Goal: Task Accomplishment & Management: Manage account settings

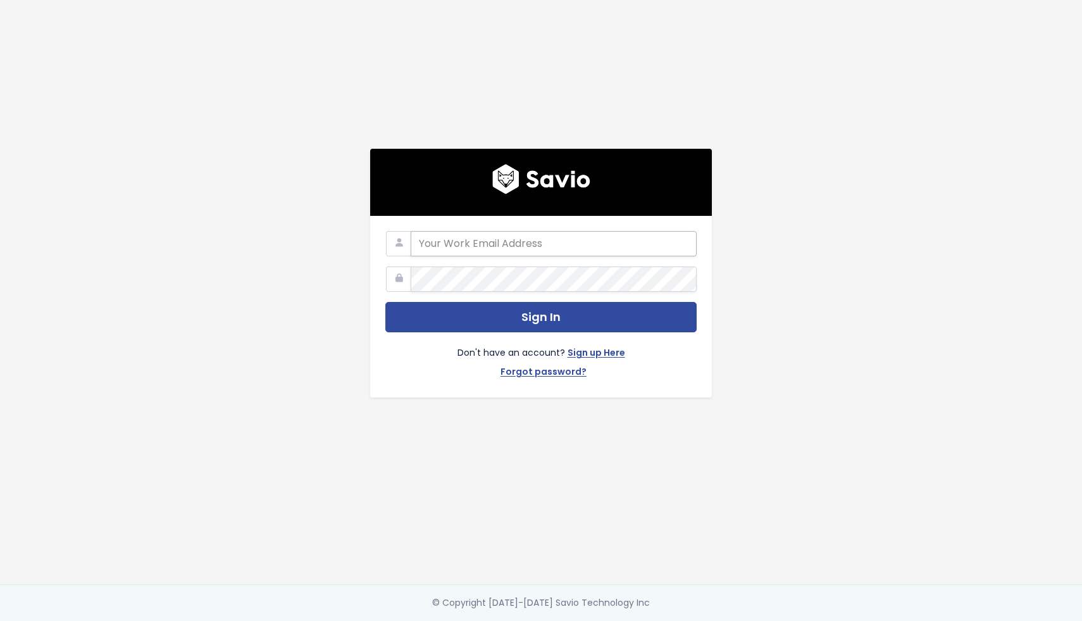
click at [549, 243] on input "email" at bounding box center [554, 243] width 286 height 25
click at [510, 244] on input "email" at bounding box center [554, 243] width 286 height 25
type input "yago.dzugala@simpleclub.com"
click at [683, 620] on com-1password-button at bounding box center [541, 621] width 1082 height 0
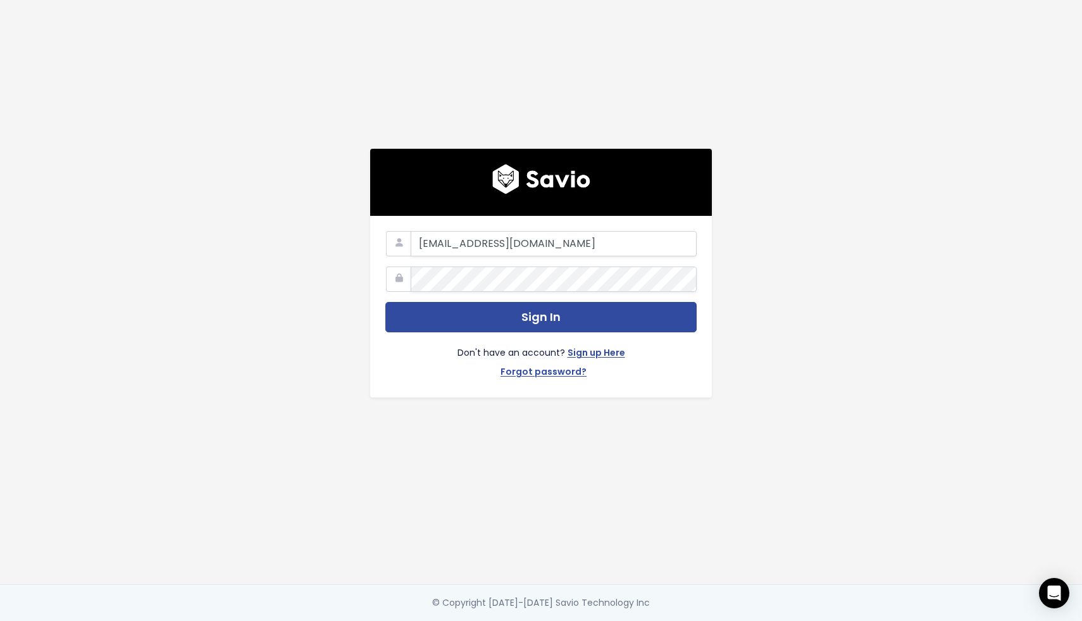
click at [677, 620] on com-1password-button at bounding box center [541, 621] width 1082 height 0
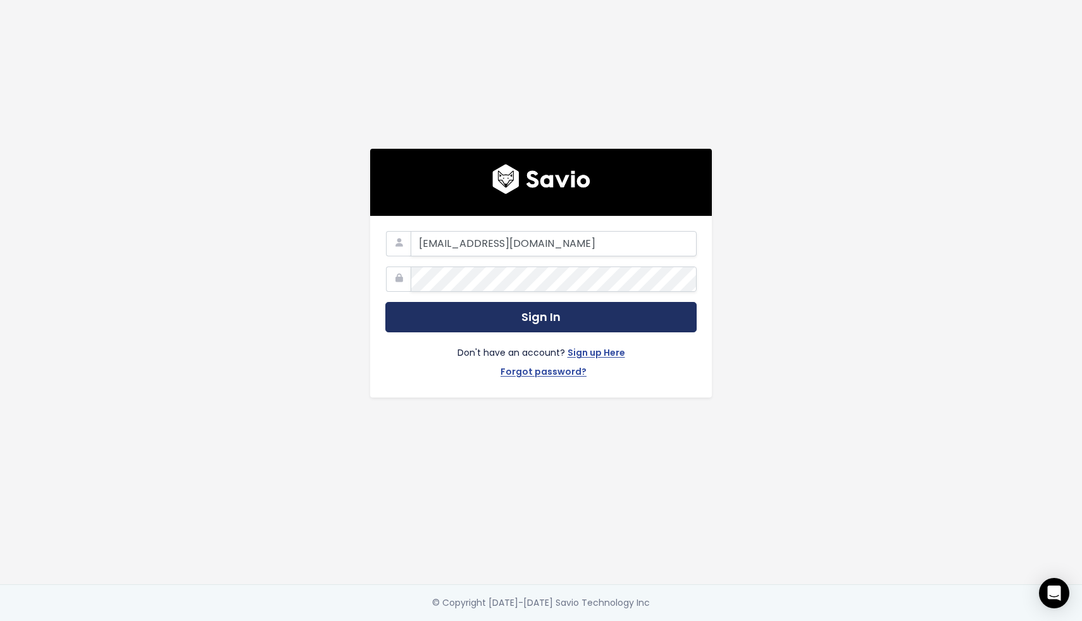
click at [540, 320] on button "Sign In" at bounding box center [540, 317] width 311 height 31
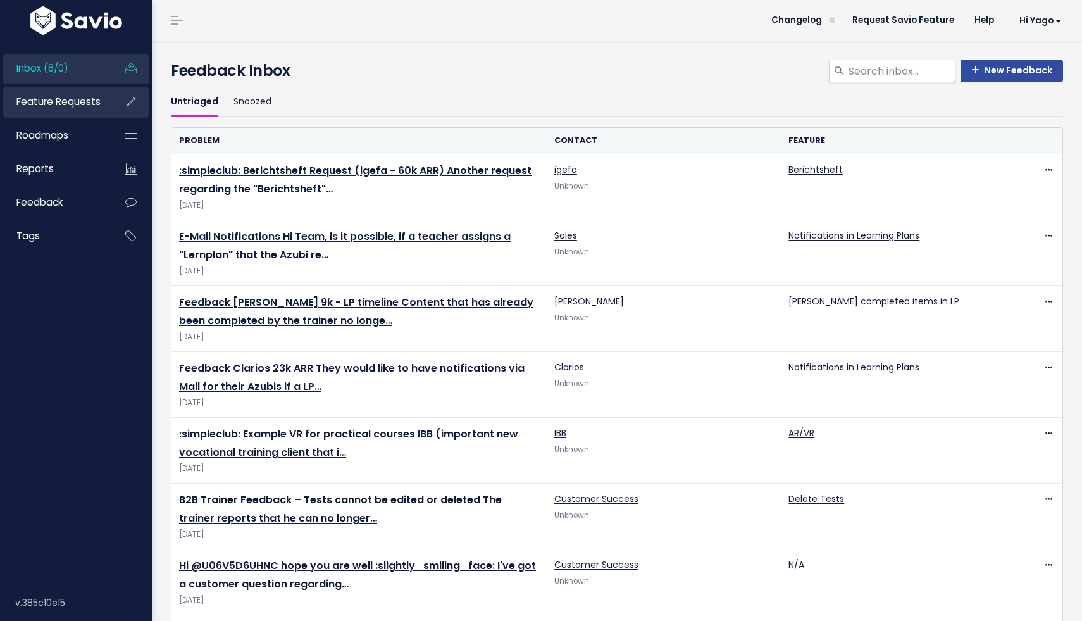
click at [102, 102] on link "Feature Requests" at bounding box center [54, 101] width 102 height 29
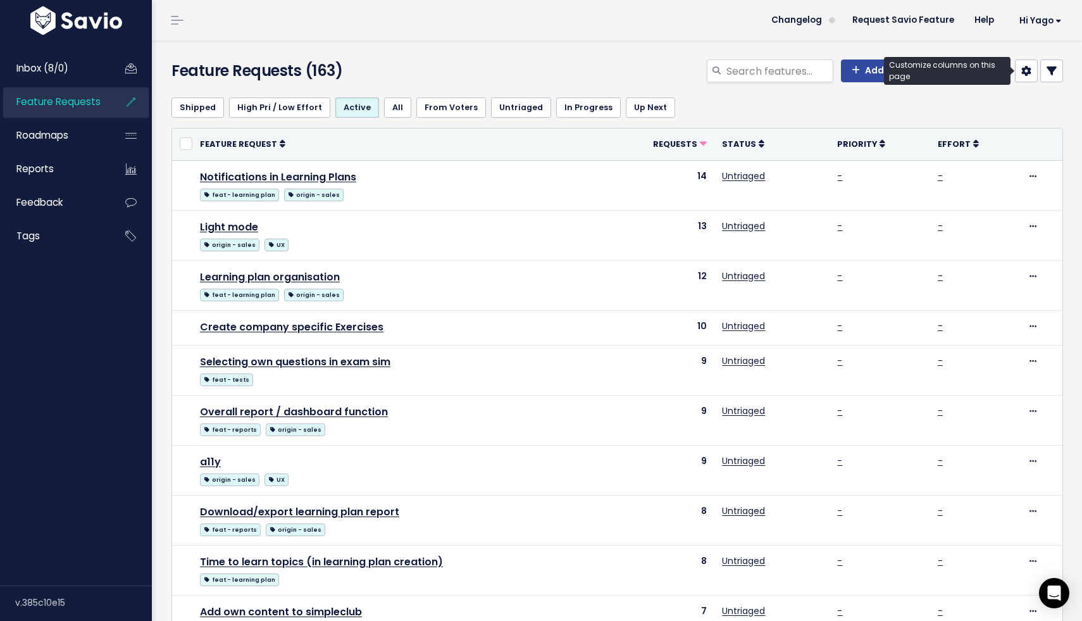
click at [1022, 74] on icon at bounding box center [1026, 71] width 10 height 10
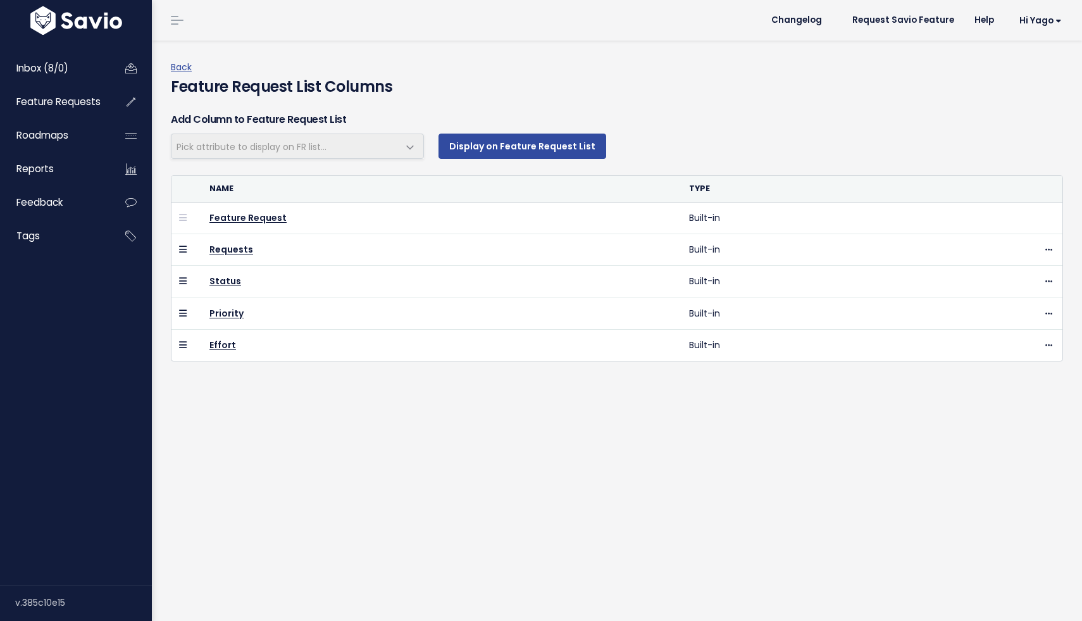
select select
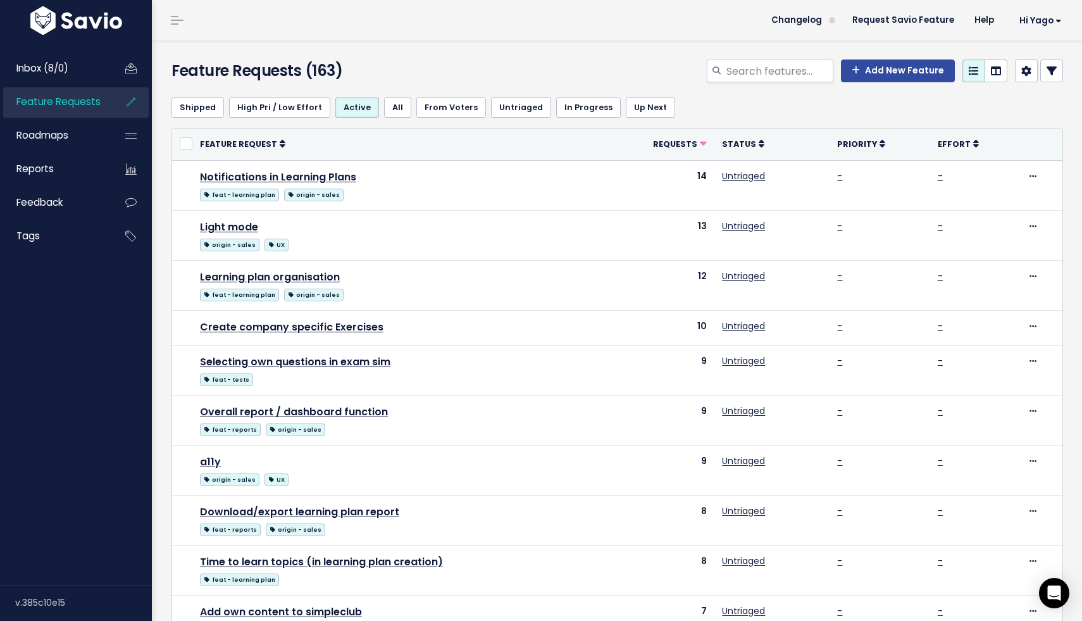
click at [173, 20] on span at bounding box center [177, 20] width 13 height 1
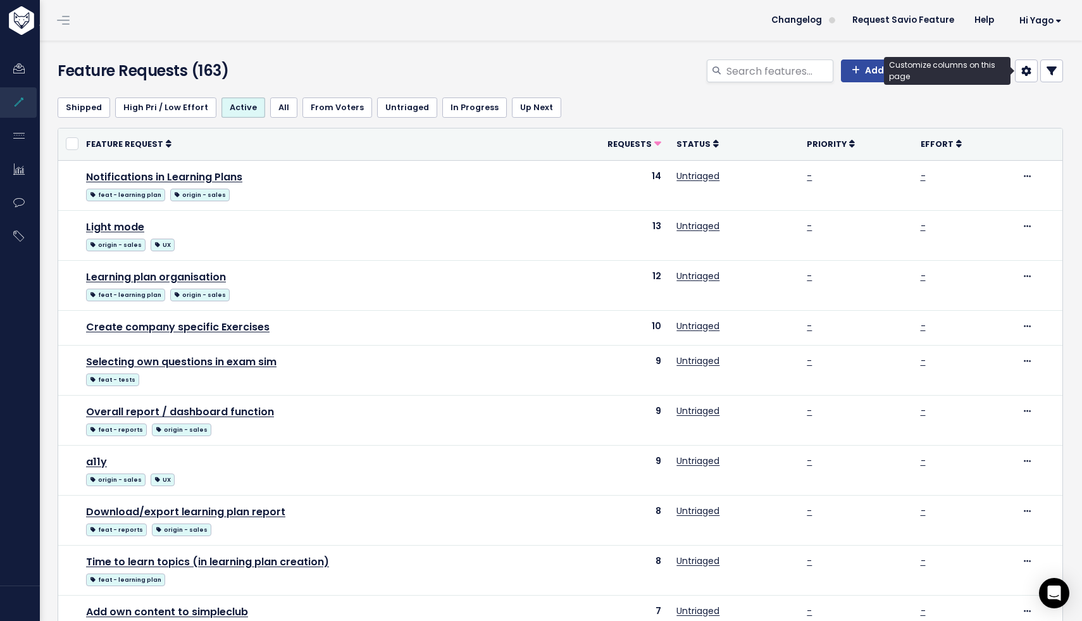
click at [1032, 73] on link at bounding box center [1026, 70] width 23 height 23
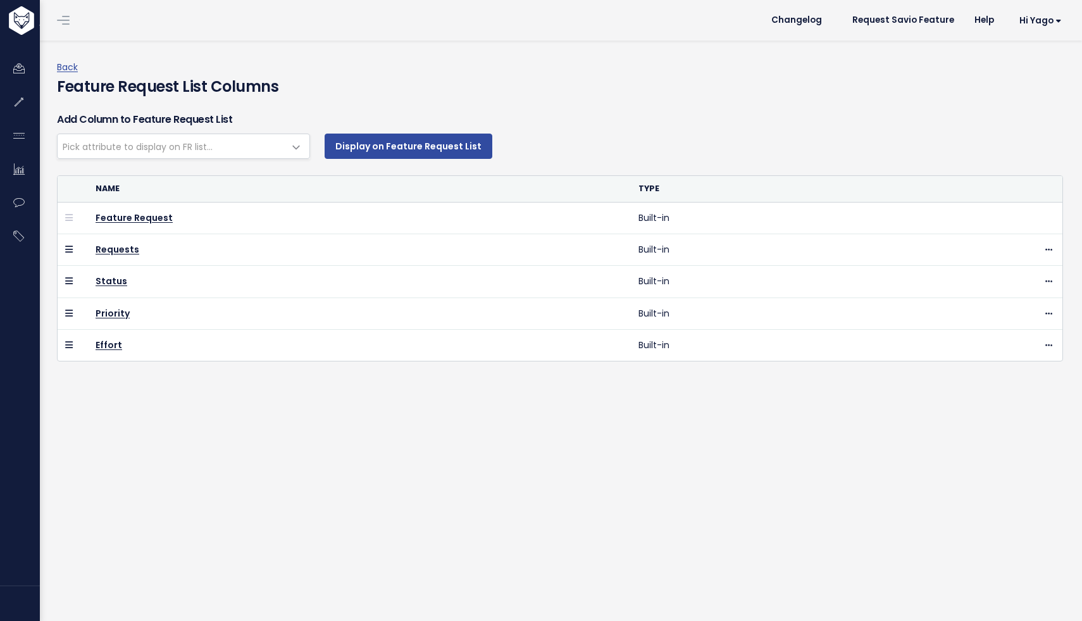
select select
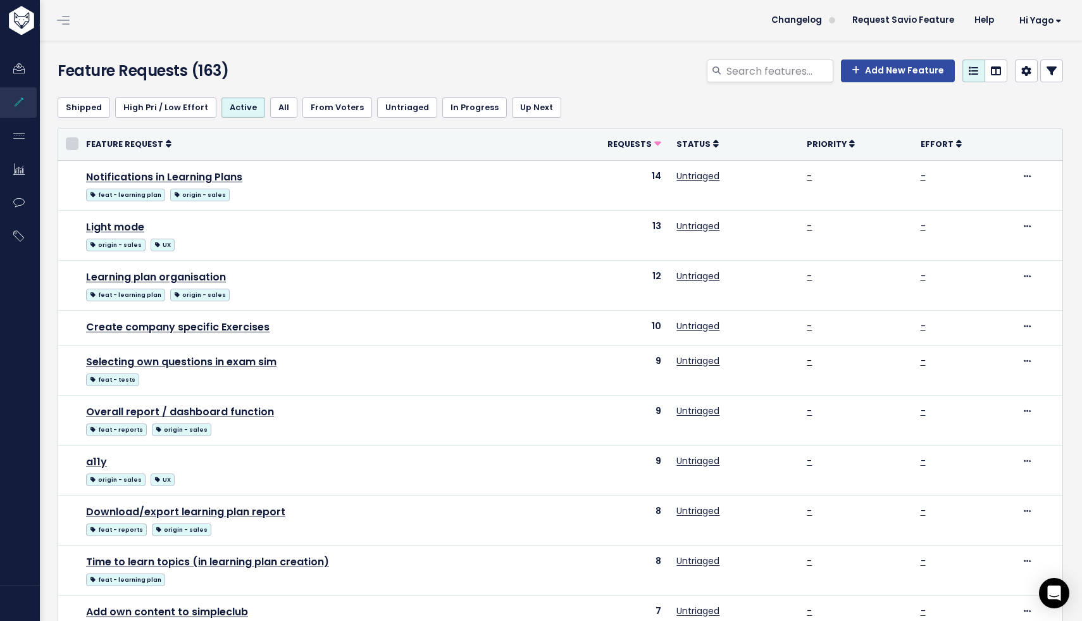
click at [76, 147] on input "checkbox" at bounding box center [72, 143] width 13 height 13
checkbox input "true"
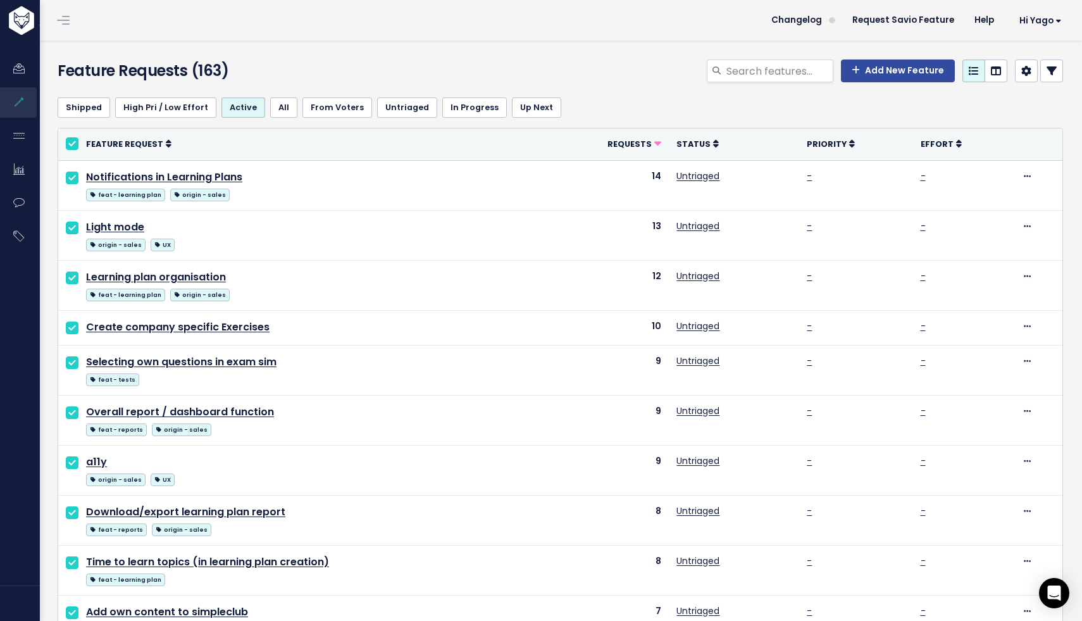
checkbox input "true"
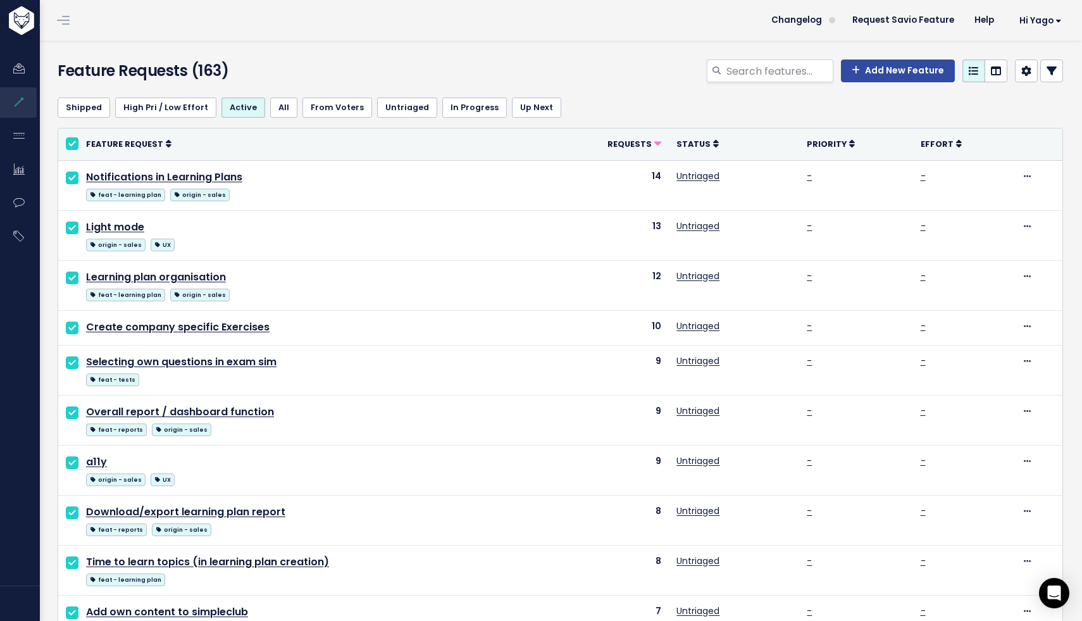
checkbox input "true"
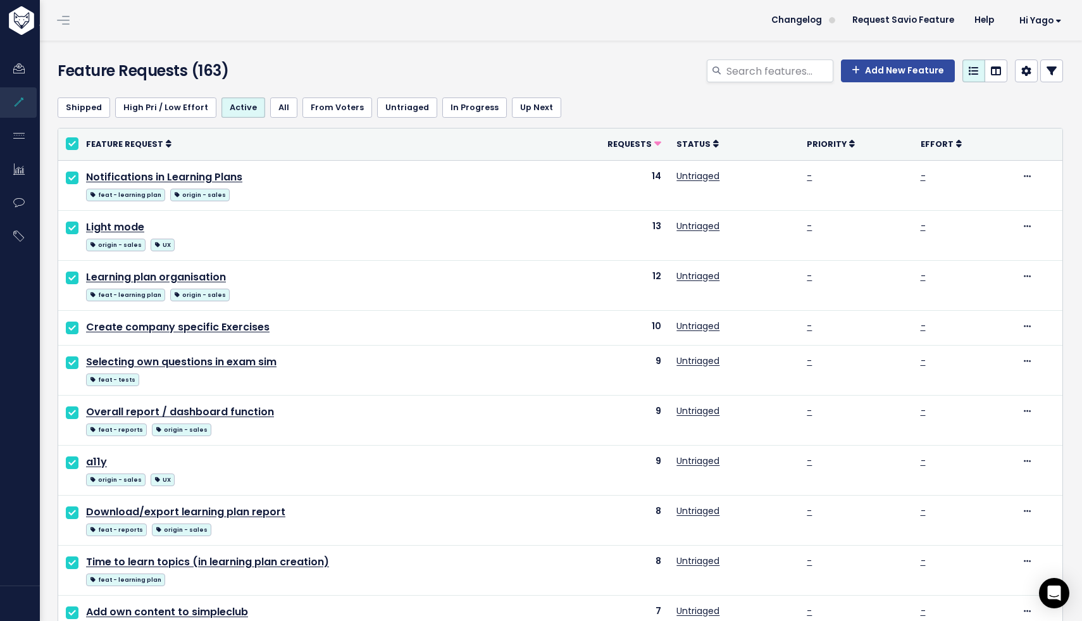
checkbox input "true"
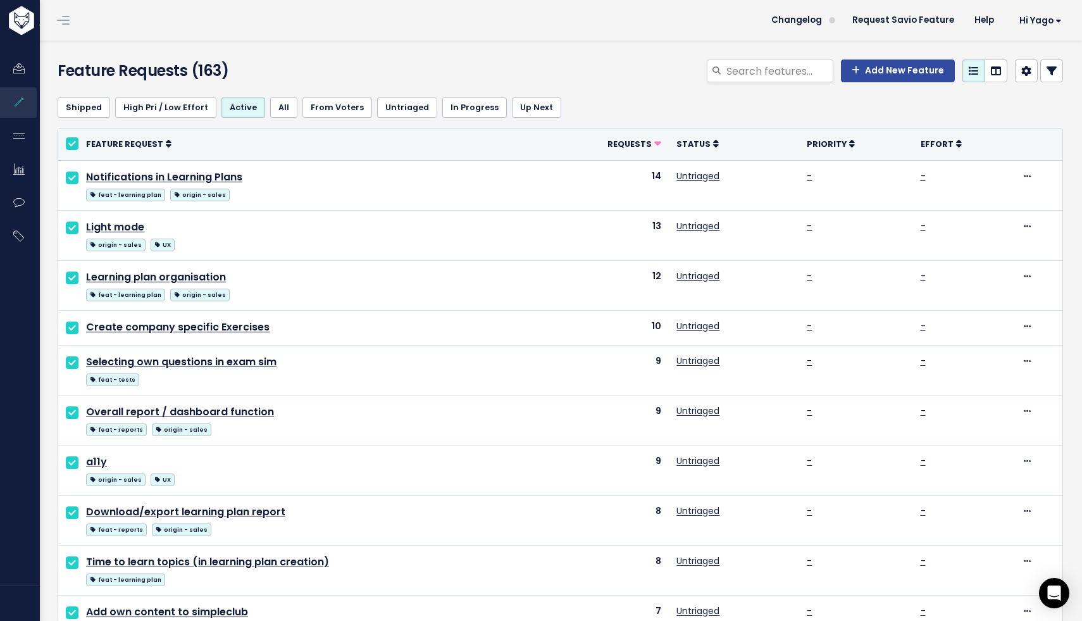
checkbox input "true"
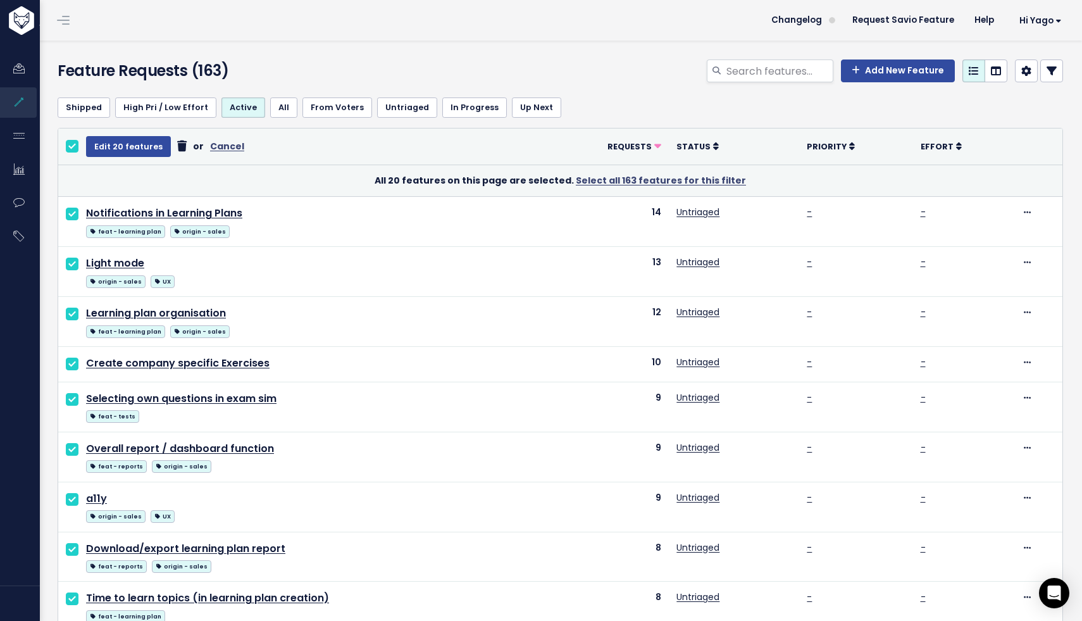
click at [66, 147] on input "checkbox" at bounding box center [72, 146] width 13 height 13
checkbox input "false"
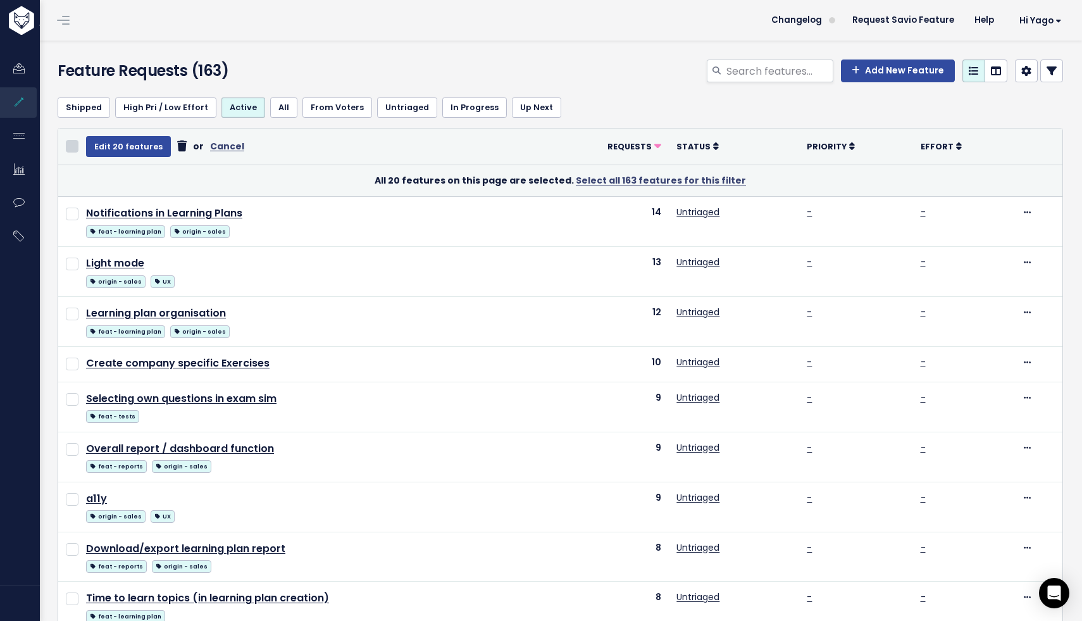
checkbox input "false"
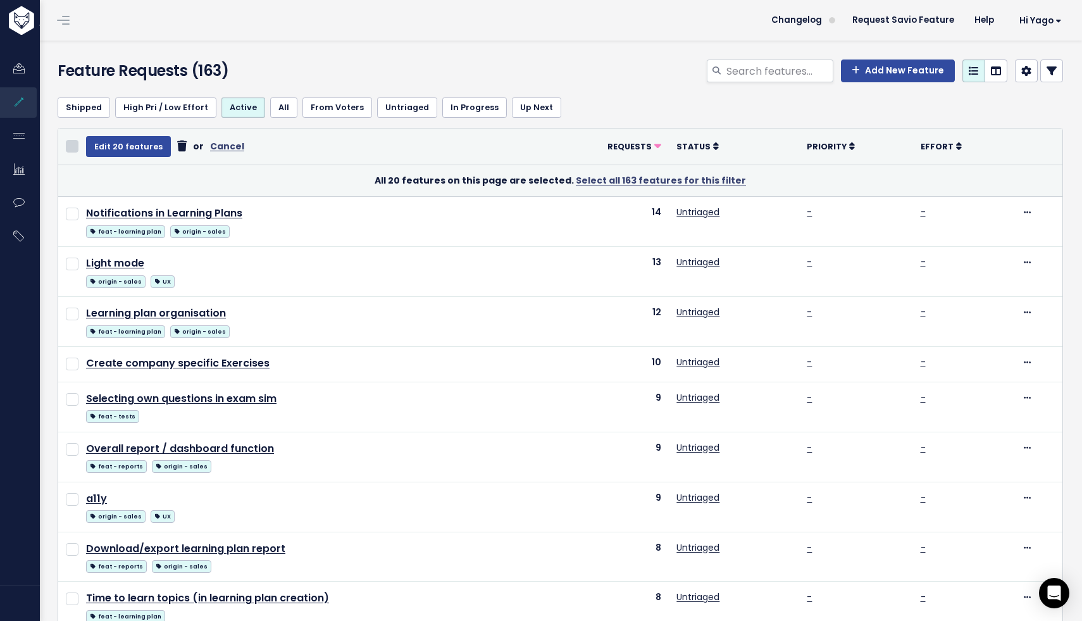
checkbox input "false"
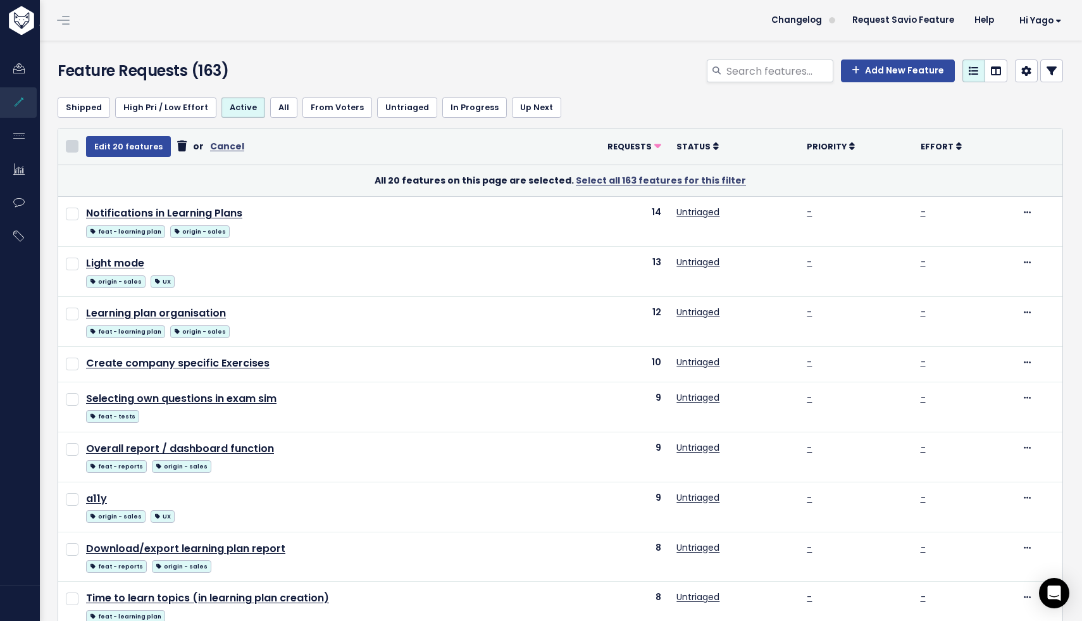
checkbox input "false"
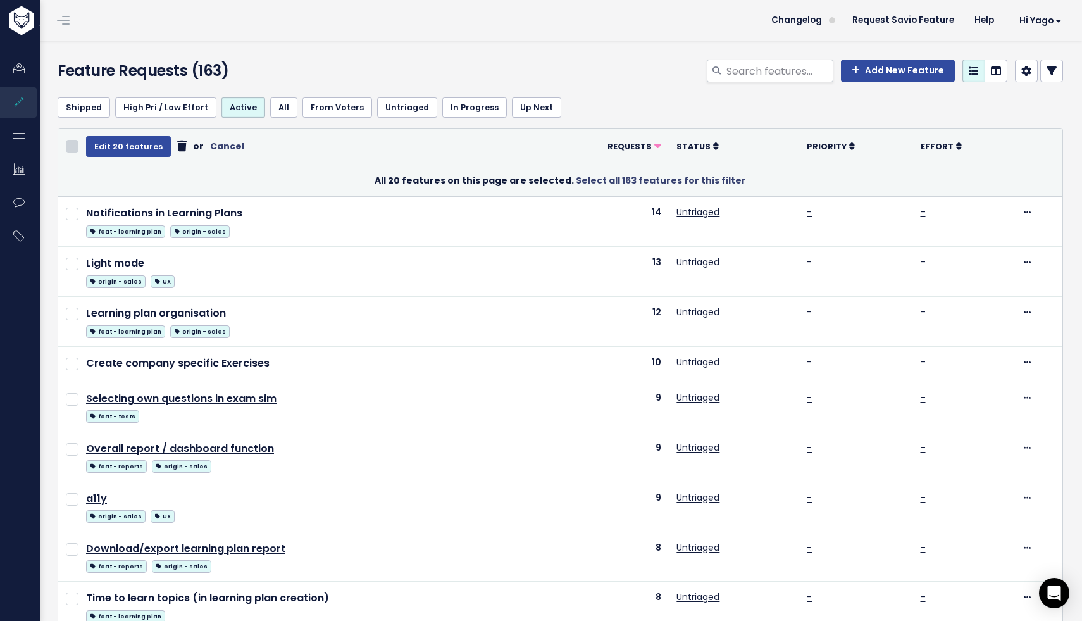
checkbox input "false"
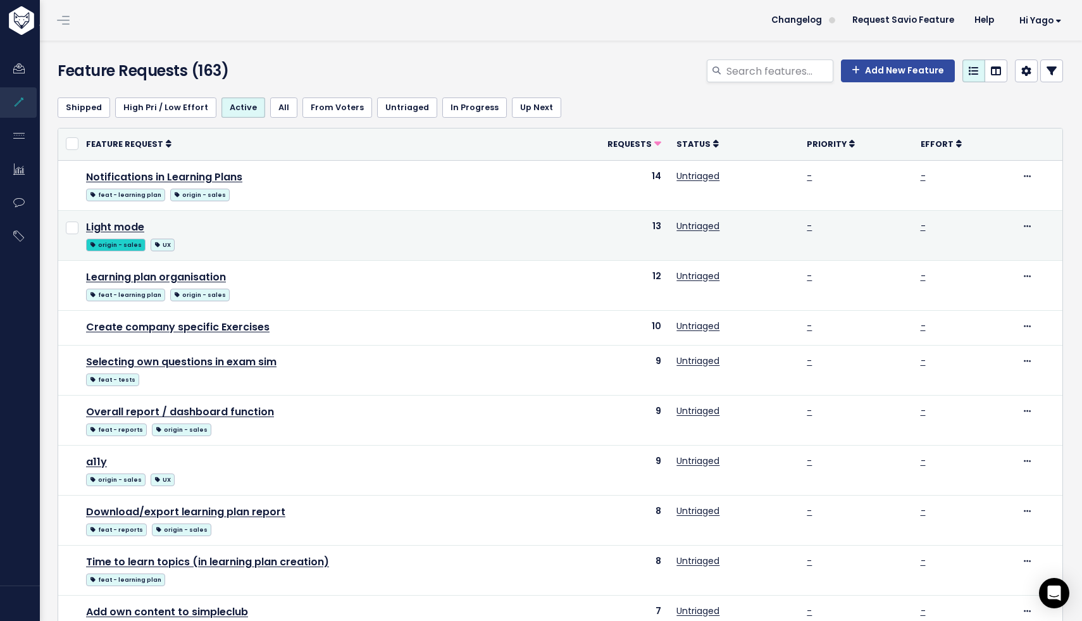
scroll to position [467, 0]
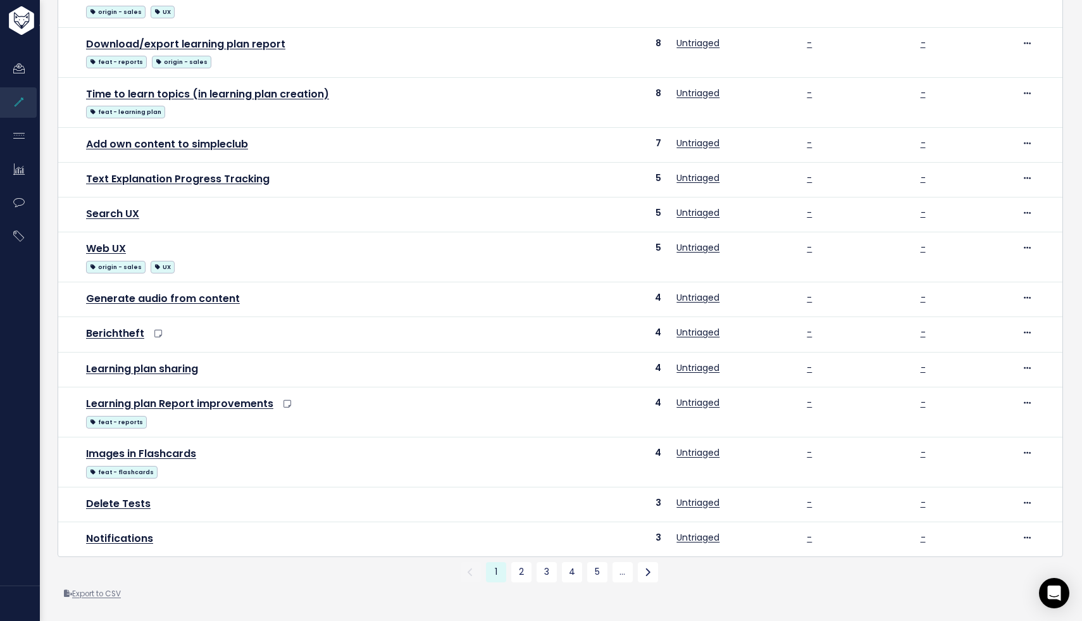
click at [111, 595] on link "Export to CSV" at bounding box center [92, 593] width 57 height 10
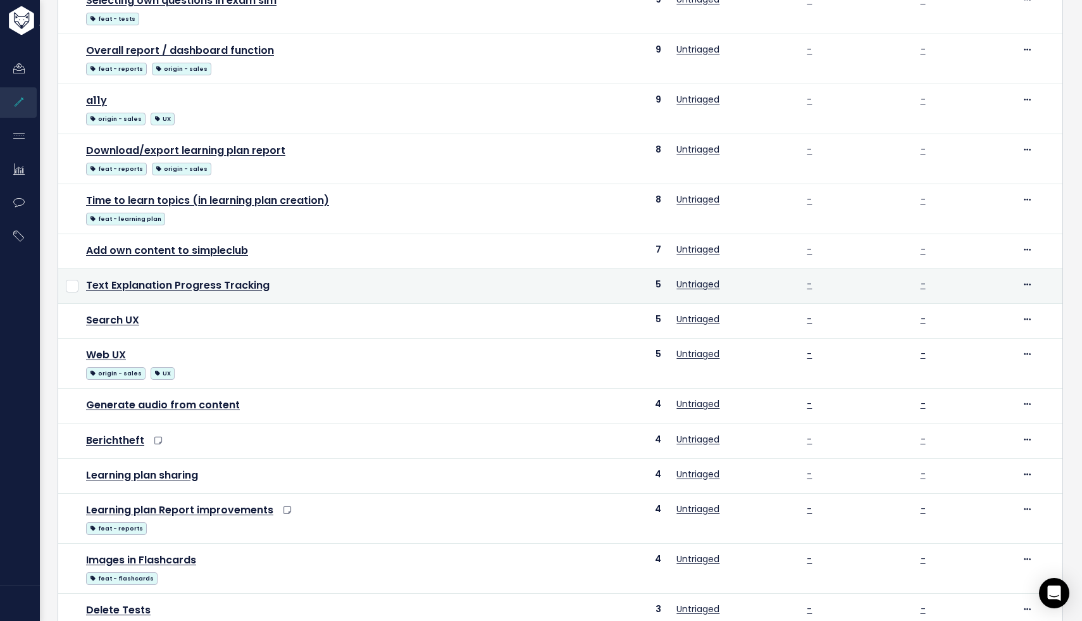
scroll to position [519, 0]
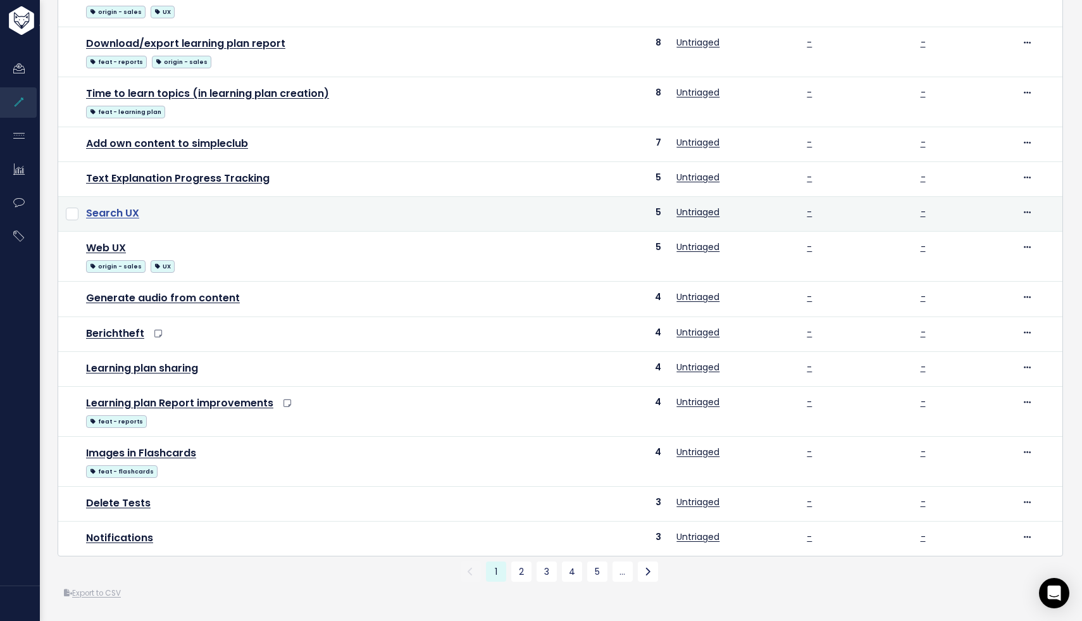
click at [118, 218] on link "Search UX" at bounding box center [112, 213] width 53 height 15
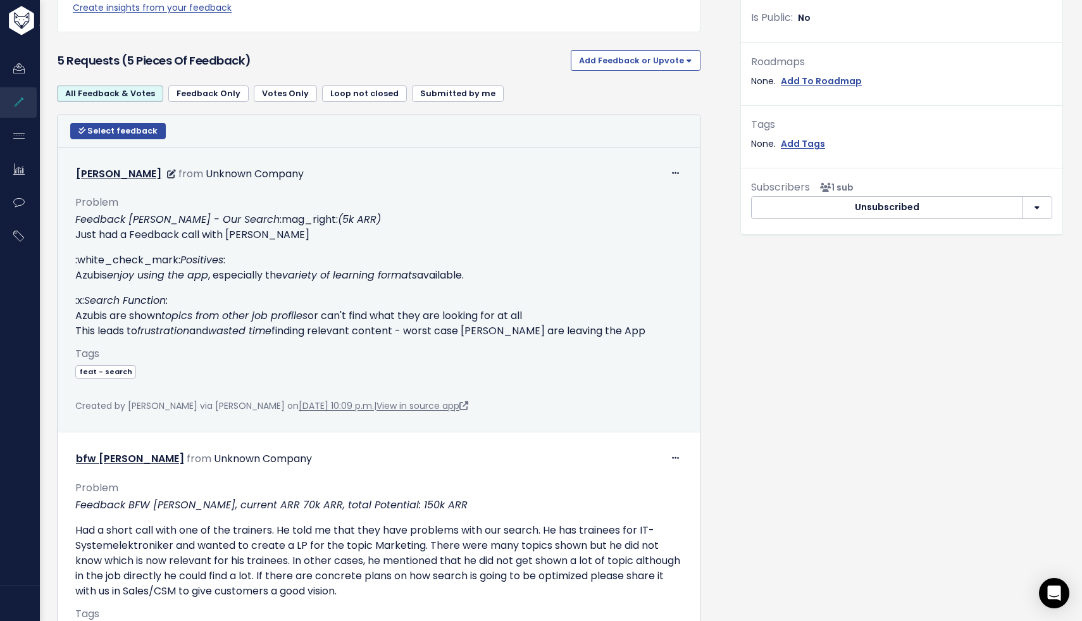
scroll to position [393, 0]
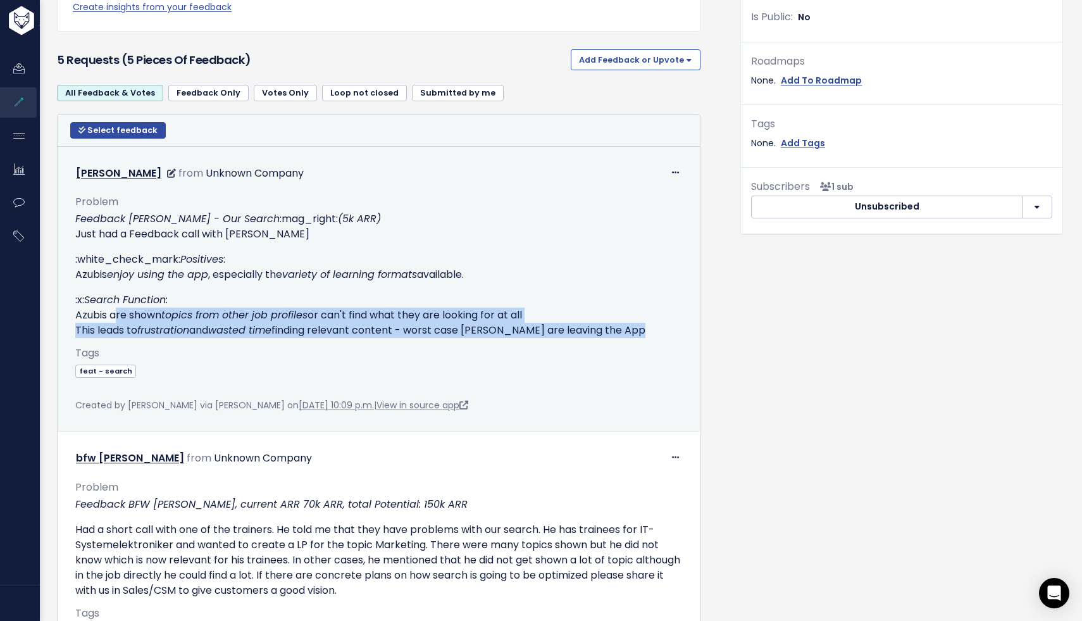
drag, startPoint x: 109, startPoint y: 320, endPoint x: 182, endPoint y: 343, distance: 76.4
click at [182, 343] on div "Problem Feedback [PERSON_NAME] - Our Search :mag_right: (5k ARR) Just had a Fee…" at bounding box center [378, 290] width 607 height 214
click at [158, 330] on em "frustration" at bounding box center [163, 330] width 52 height 15
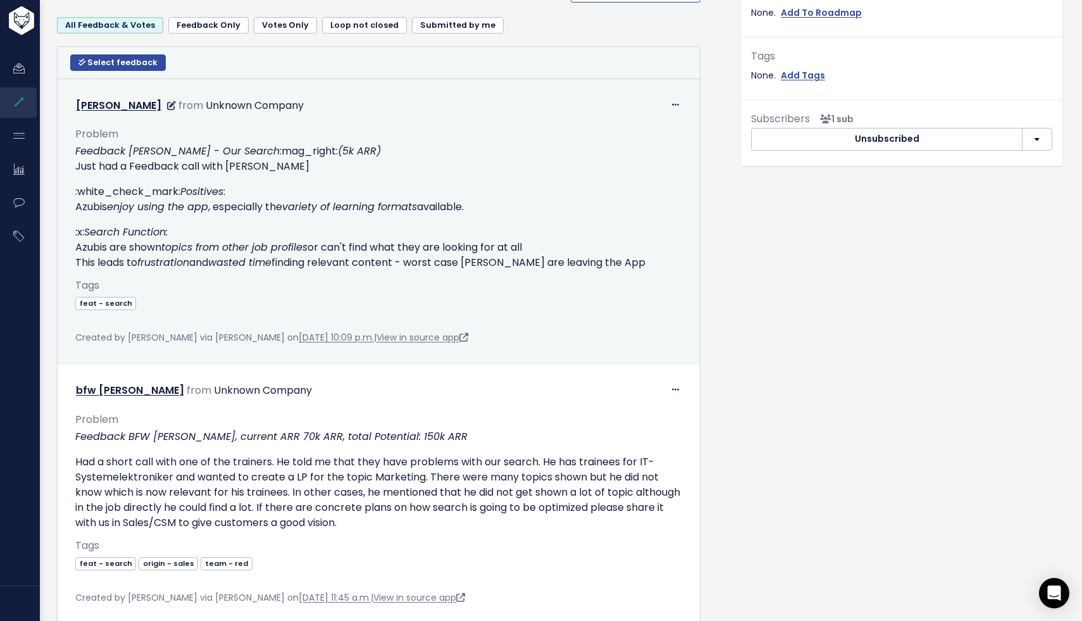
scroll to position [500, 0]
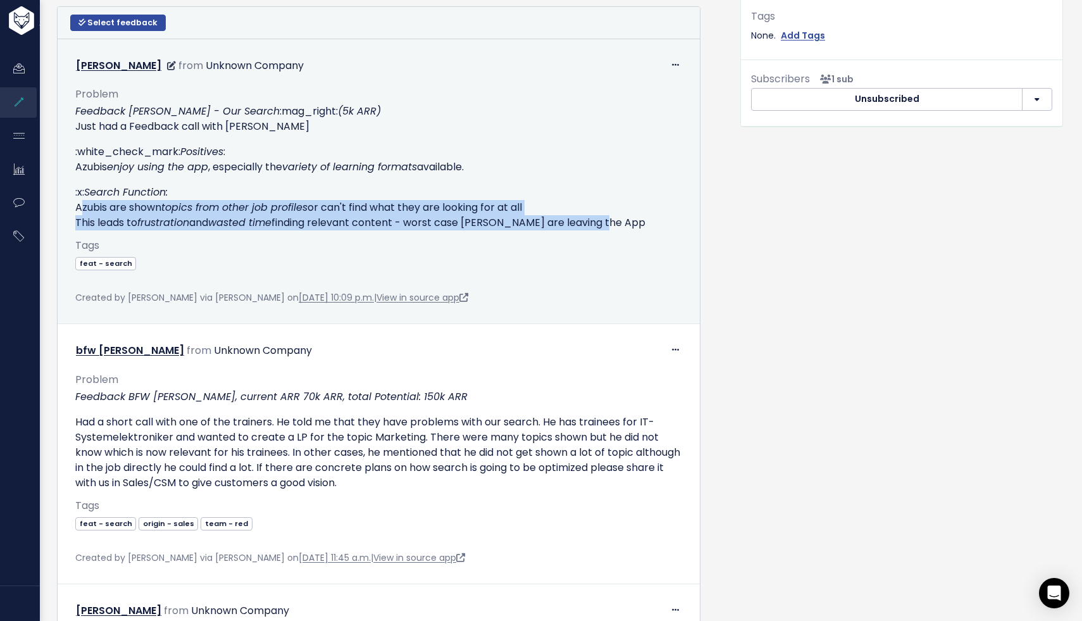
drag, startPoint x: 78, startPoint y: 206, endPoint x: 611, endPoint y: 224, distance: 532.9
click at [611, 224] on p ":x: Search Function: [PERSON_NAME] are shown topics from other job profiles or …" at bounding box center [378, 208] width 607 height 46
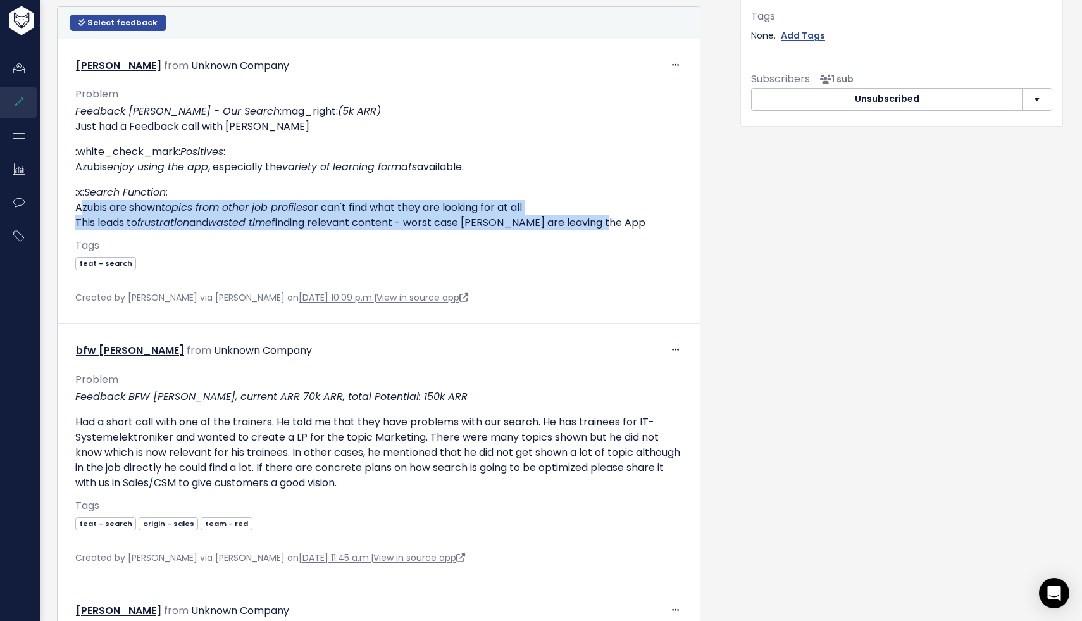
copy p "Azubis are shown topics from other job profiles or can't find what they are loo…"
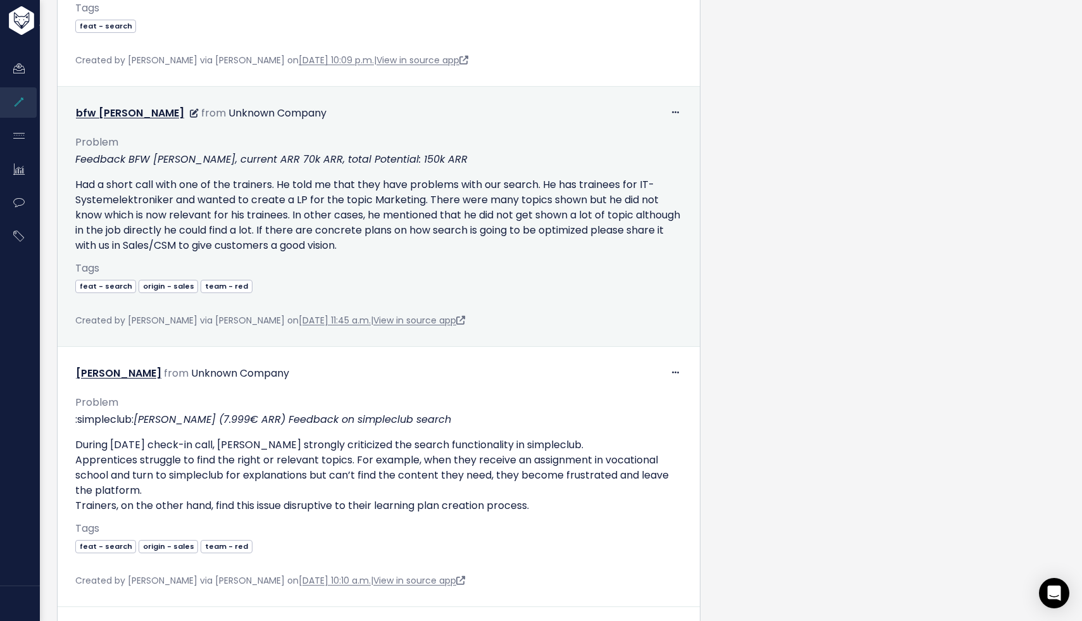
scroll to position [784, 0]
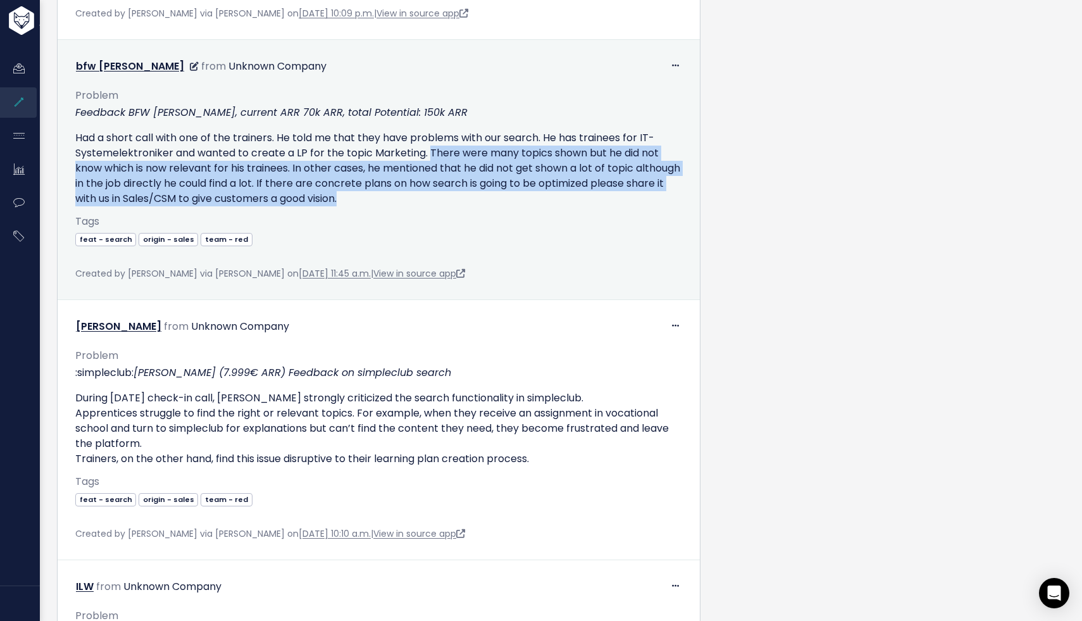
drag, startPoint x: 429, startPoint y: 153, endPoint x: 400, endPoint y: 202, distance: 57.6
click at [400, 203] on p "Had a short call with one of the trainers. He told me that they have problems w…" at bounding box center [378, 168] width 607 height 76
click at [400, 197] on p "Had a short call with one of the trainers. He told me that they have problems w…" at bounding box center [378, 168] width 607 height 76
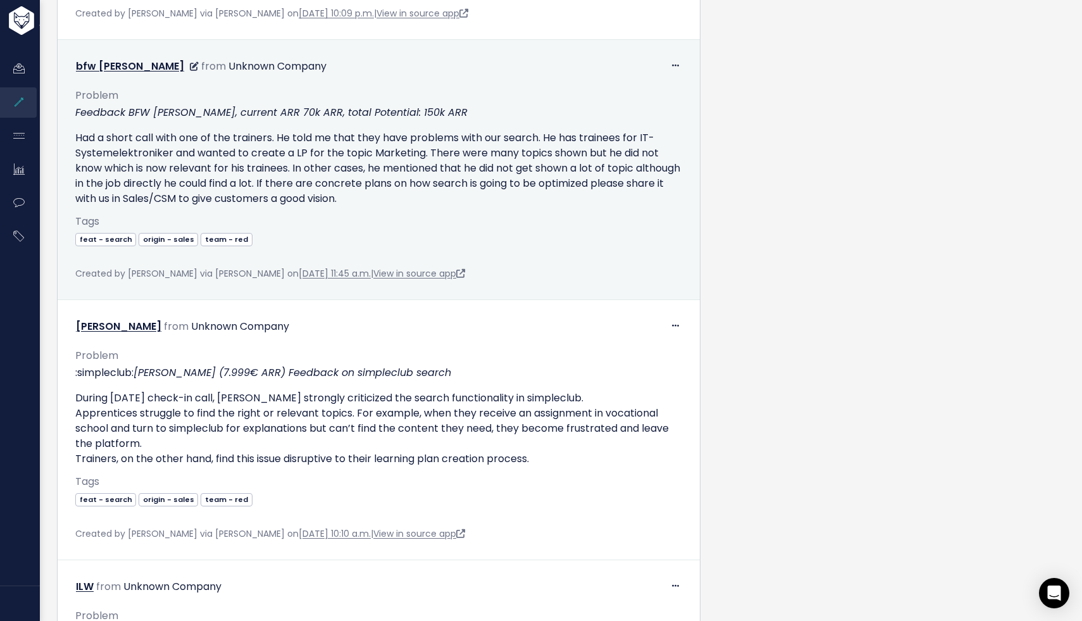
click at [419, 199] on p "Had a short call with one of the trainers. He told me that they have problems w…" at bounding box center [378, 168] width 607 height 76
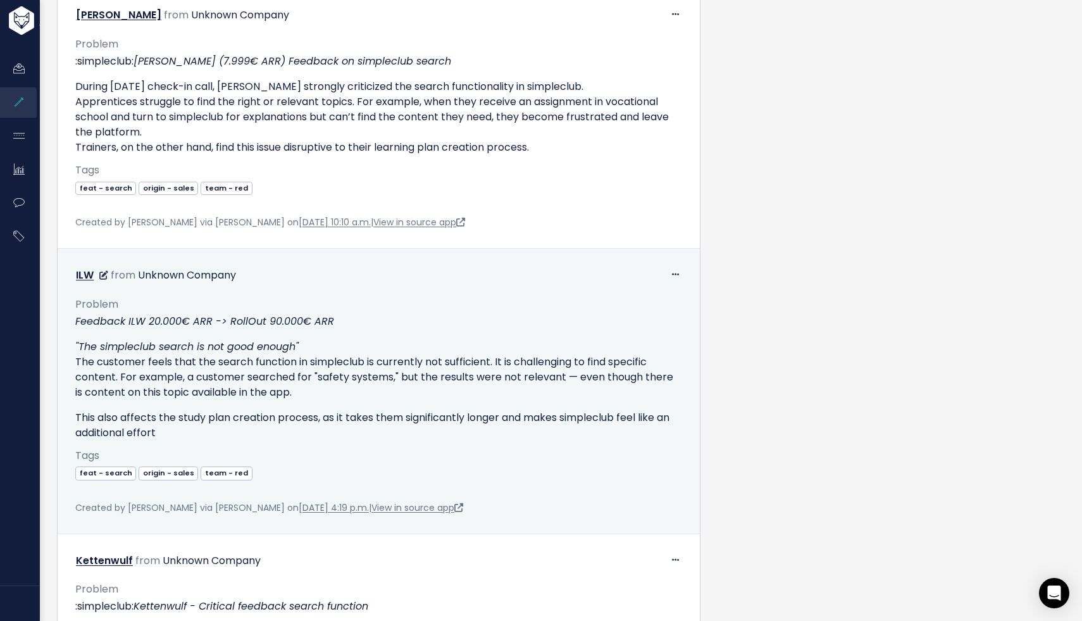
scroll to position [1128, 0]
